Goal: Task Accomplishment & Management: Complete application form

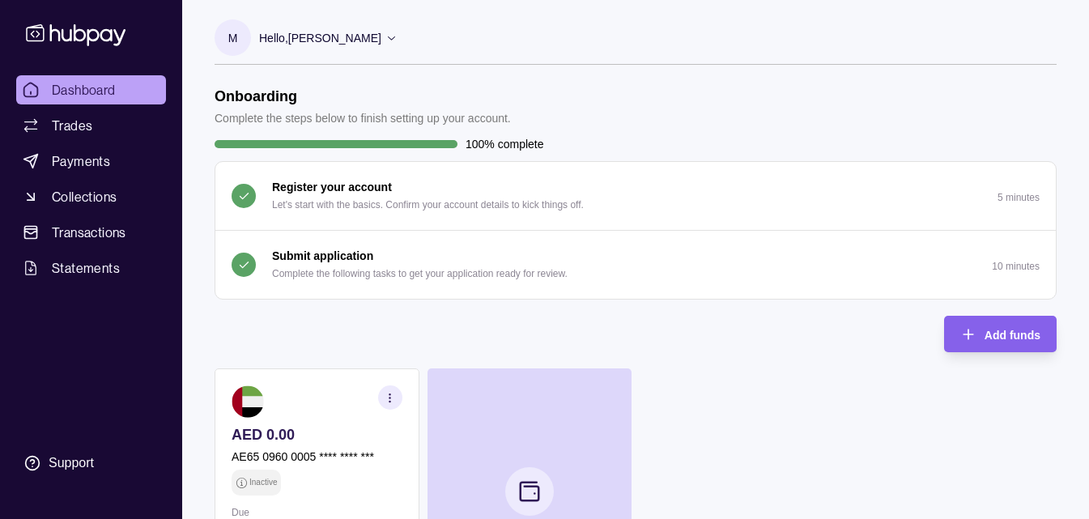
click at [468, 261] on div "Submit application Complete the following tasks to get your application ready f…" at bounding box center [419, 265] width 295 height 36
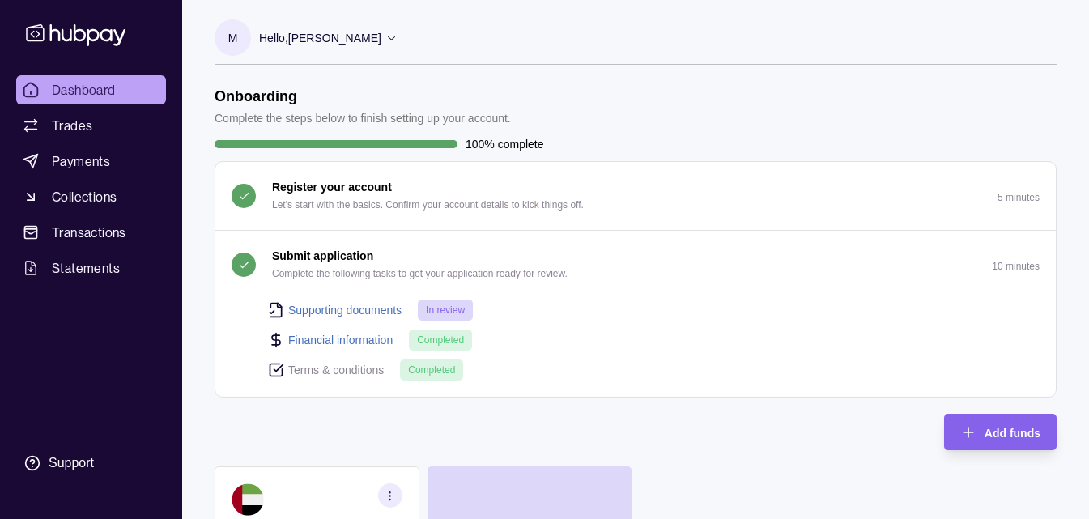
click at [342, 312] on link "Supporting documents" at bounding box center [344, 310] width 113 height 18
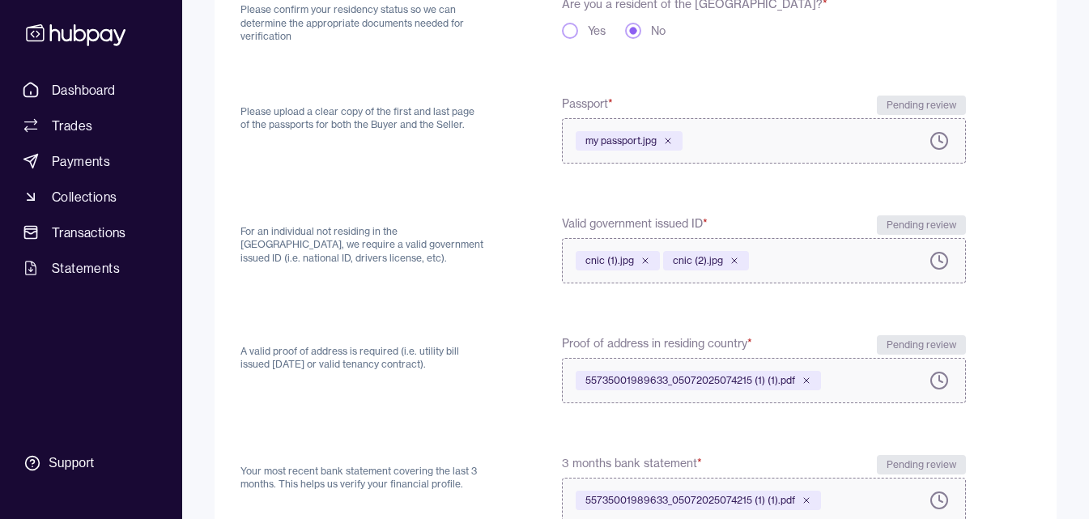
scroll to position [399, 0]
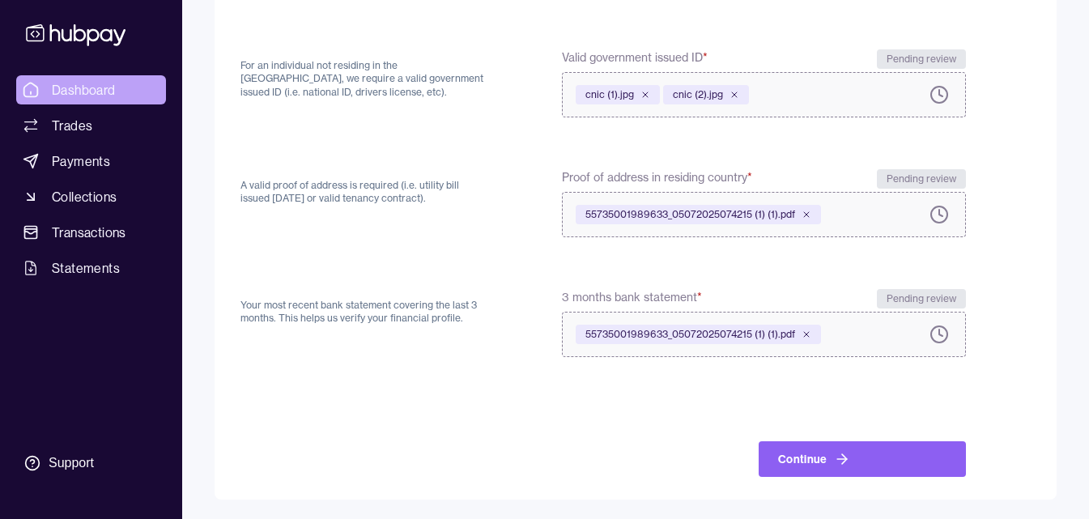
click at [111, 83] on span "Dashboard" at bounding box center [84, 89] width 64 height 19
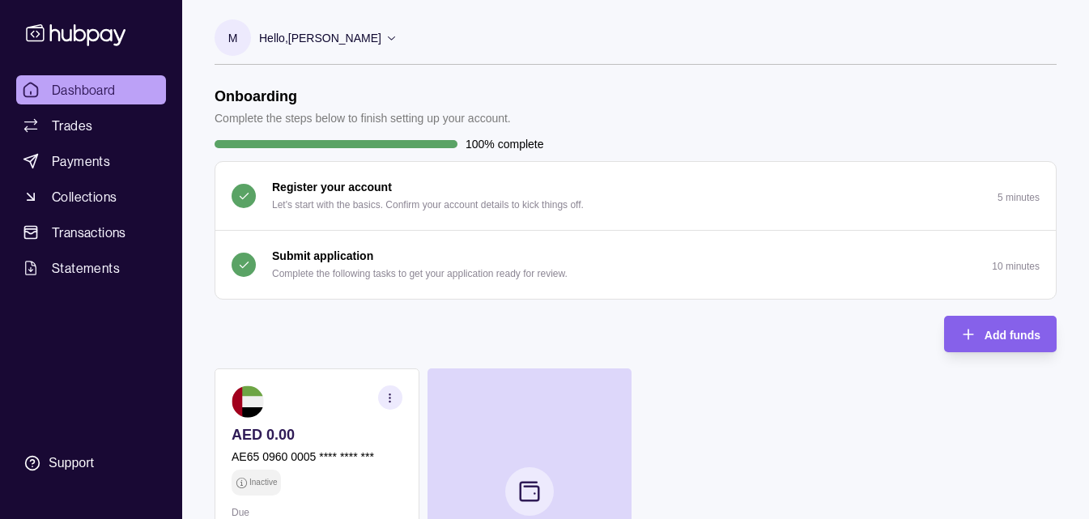
click at [522, 259] on div "Submit application Complete the following tasks to get your application ready f…" at bounding box center [419, 265] width 295 height 36
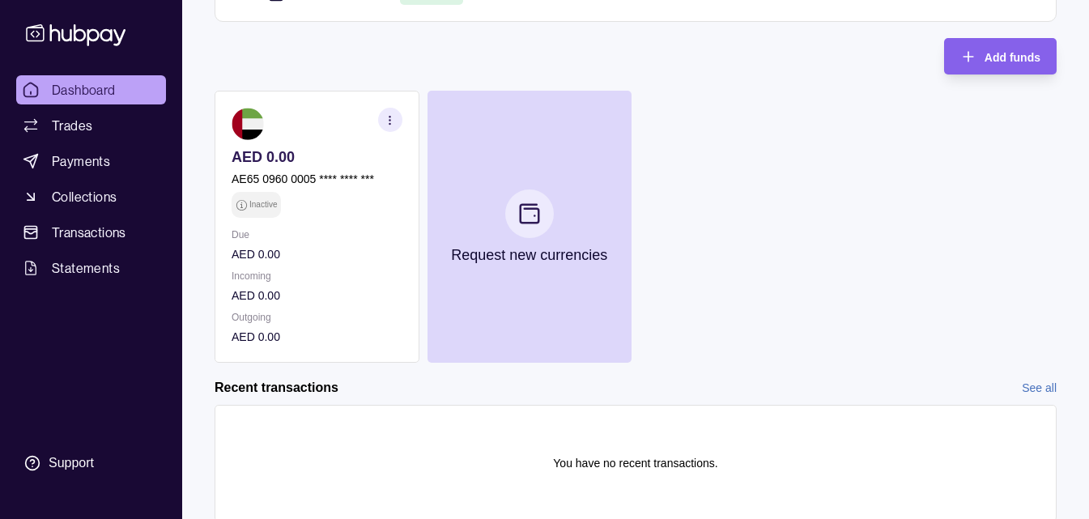
scroll to position [430, 0]
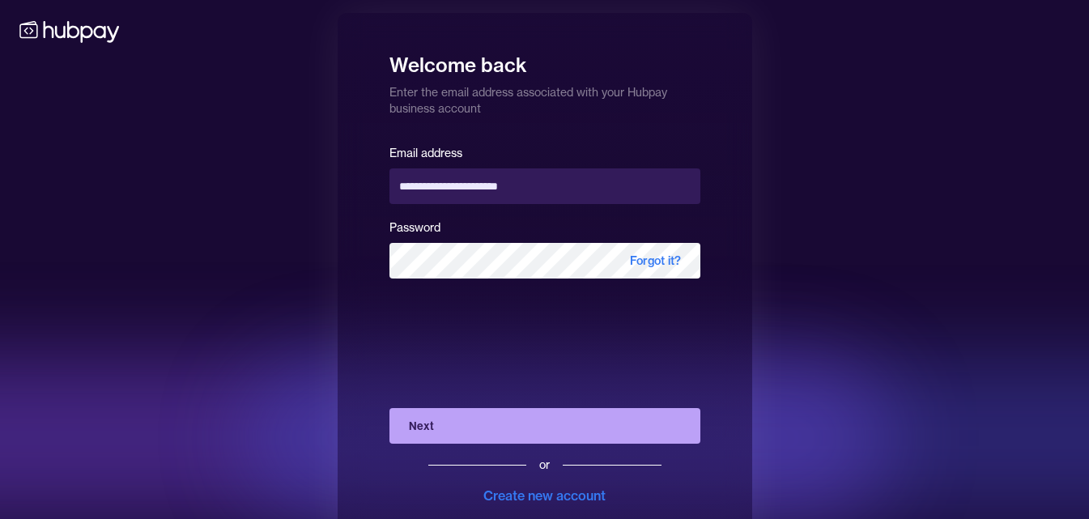
click at [915, 387] on div at bounding box center [809, 438] width 1133 height 162
